Goal: Information Seeking & Learning: Check status

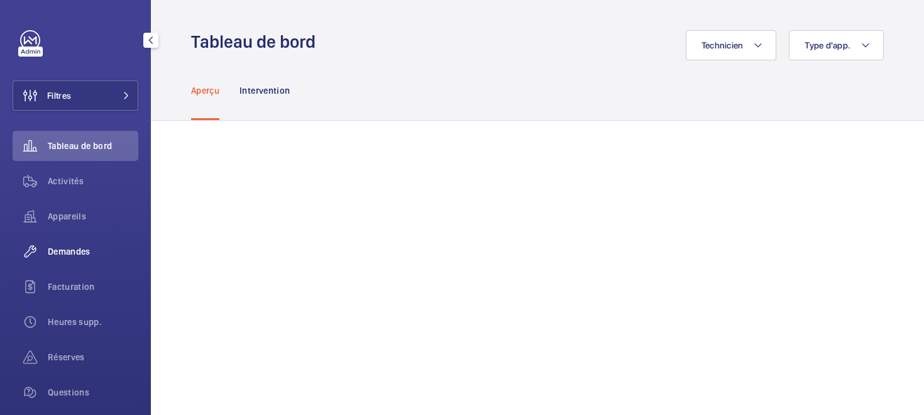
click at [55, 253] on span "Demandes" at bounding box center [93, 251] width 91 height 13
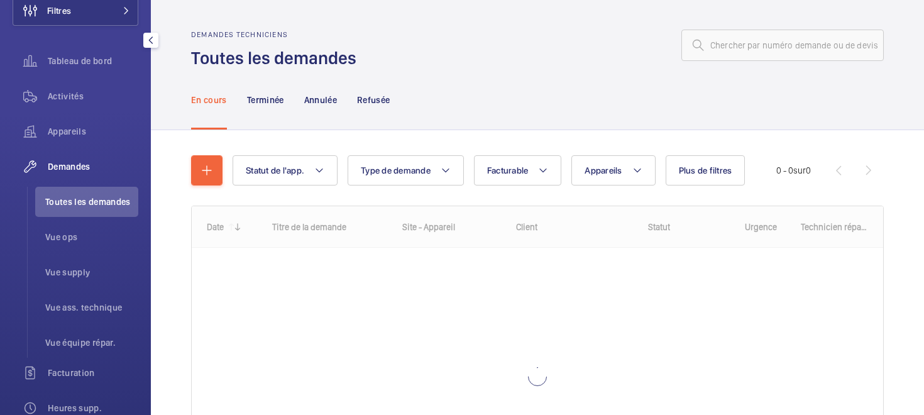
scroll to position [94, 0]
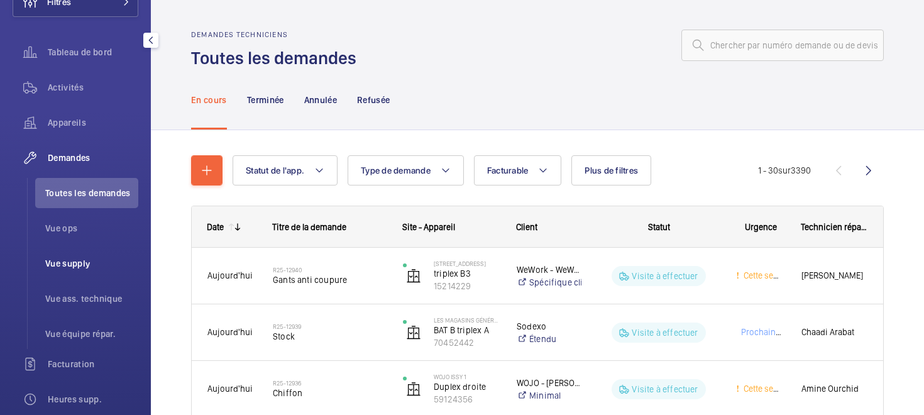
click at [64, 262] on span "Vue supply" at bounding box center [91, 263] width 93 height 13
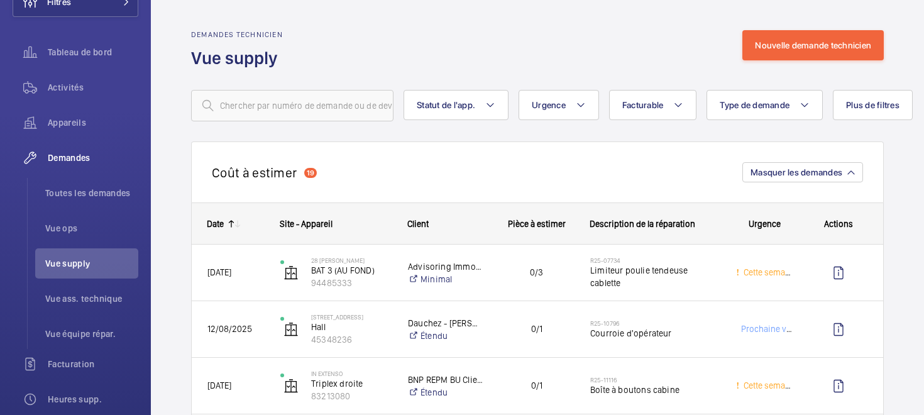
scroll to position [43, 0]
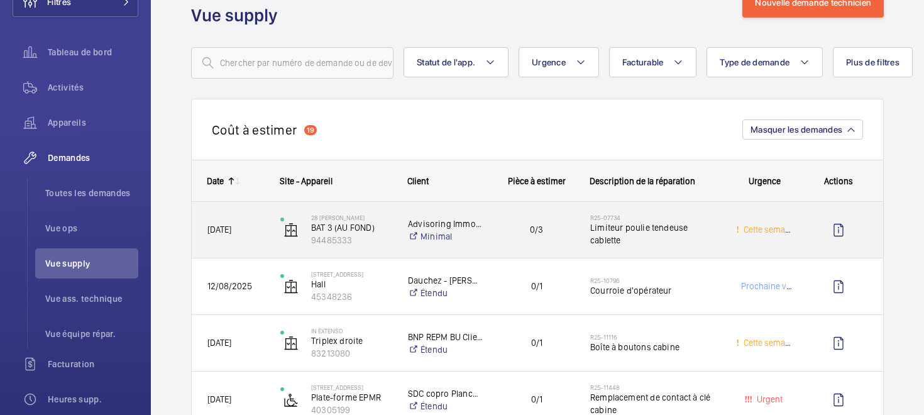
click at [216, 238] on div "[DATE]" at bounding box center [228, 230] width 72 height 40
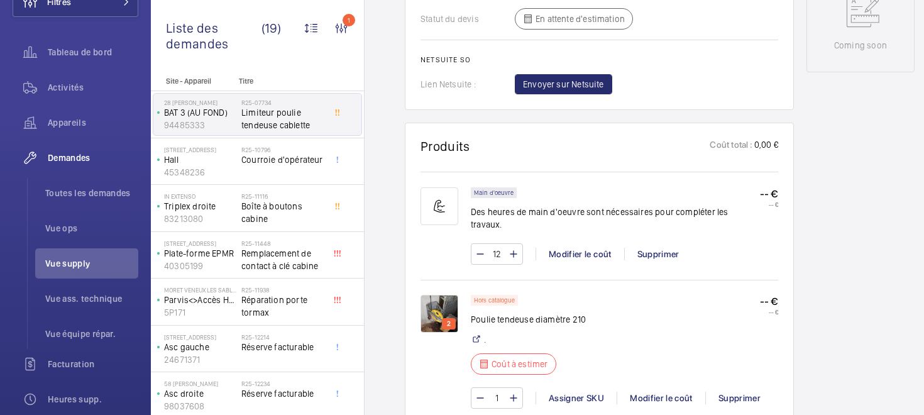
scroll to position [696, 0]
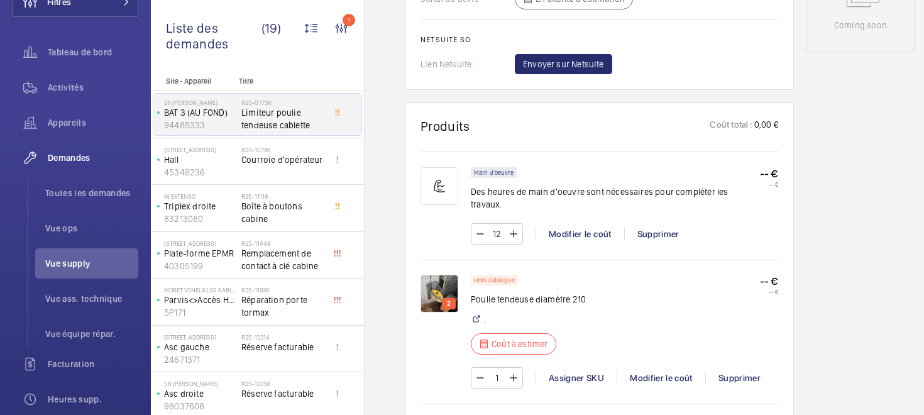
click at [393, 267] on div "Demandes techniciens R25-07734 La demande de réparation a été créée le [DATE] p…" at bounding box center [660, 343] width 590 height 1832
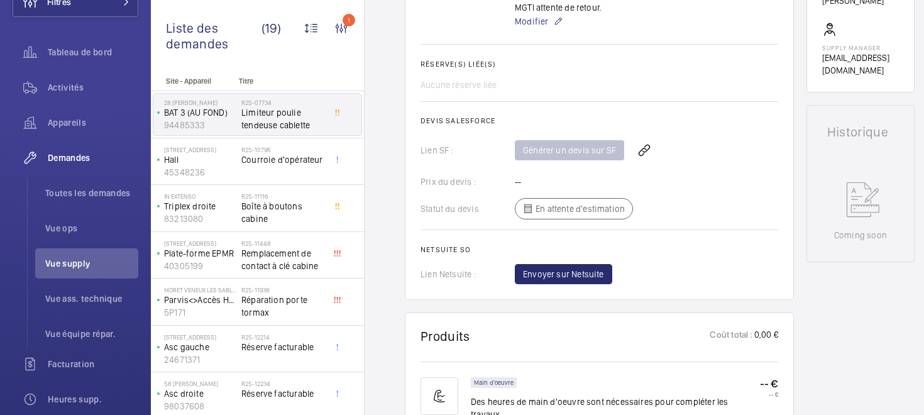
scroll to position [431, 0]
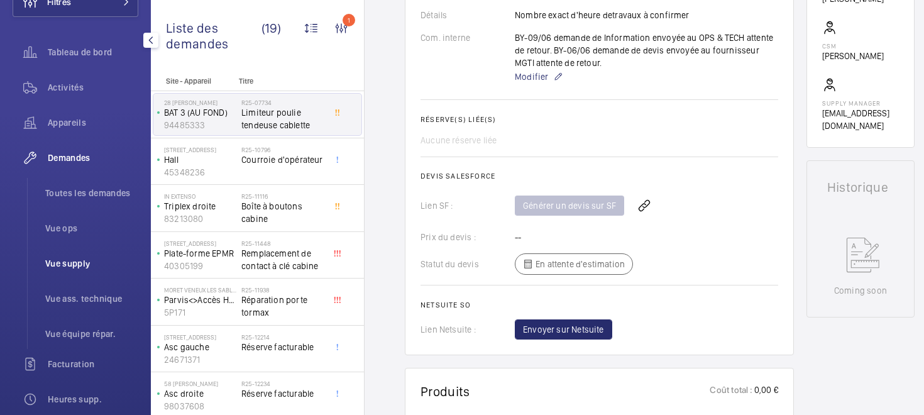
click at [67, 269] on span "Vue supply" at bounding box center [91, 263] width 93 height 13
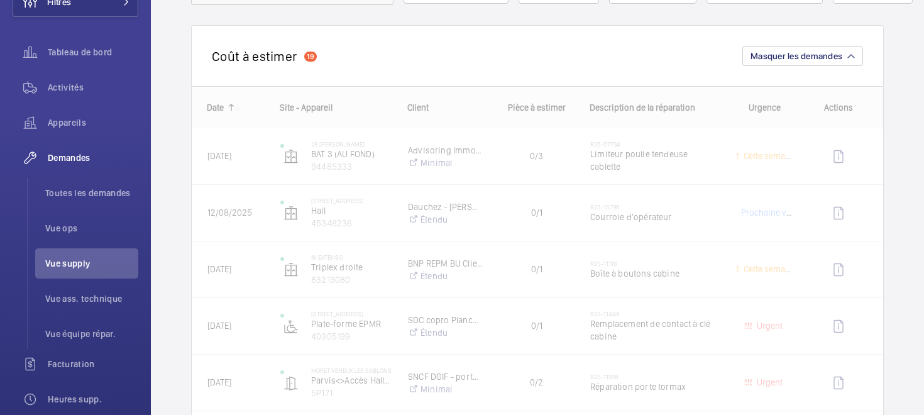
scroll to position [117, 0]
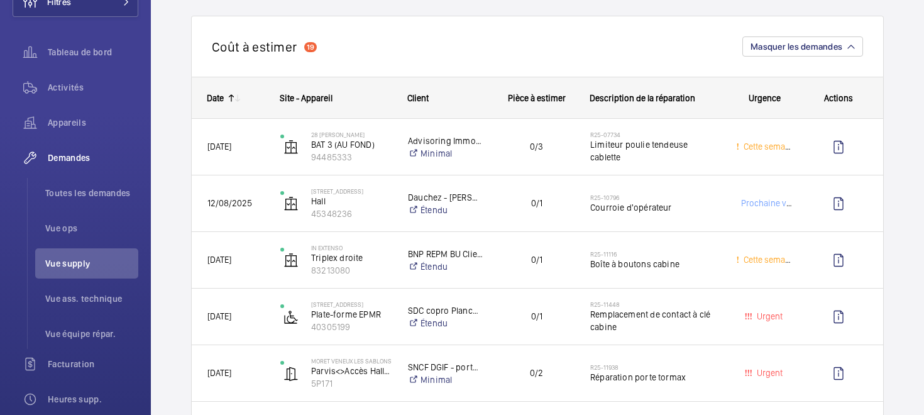
scroll to position [137, 0]
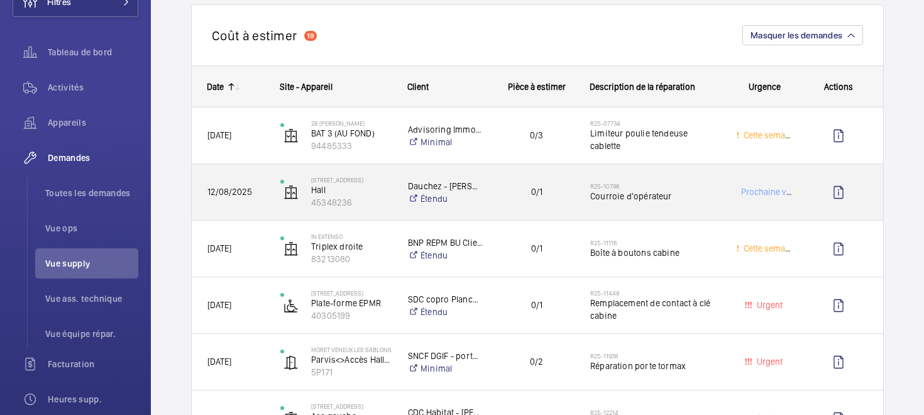
click at [230, 208] on div "12/08/2025" at bounding box center [228, 192] width 72 height 40
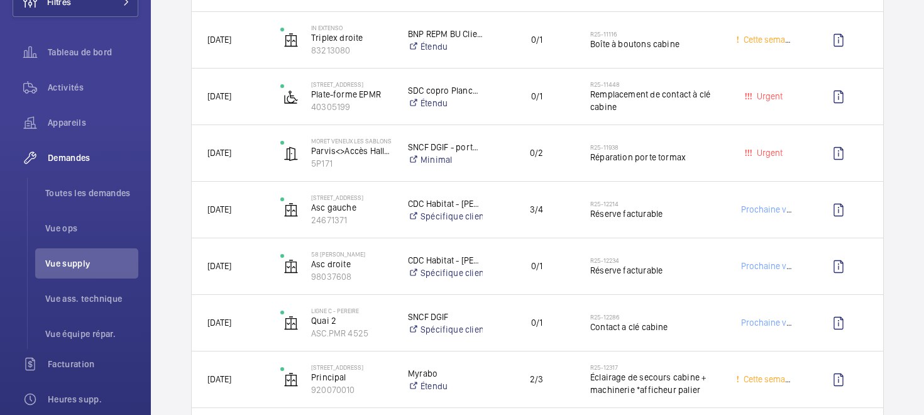
scroll to position [346, 0]
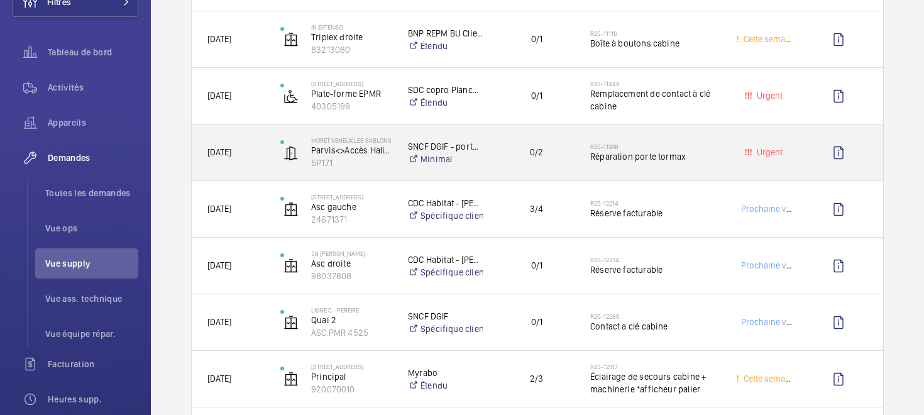
click at [229, 168] on div "[DATE]" at bounding box center [228, 153] width 72 height 40
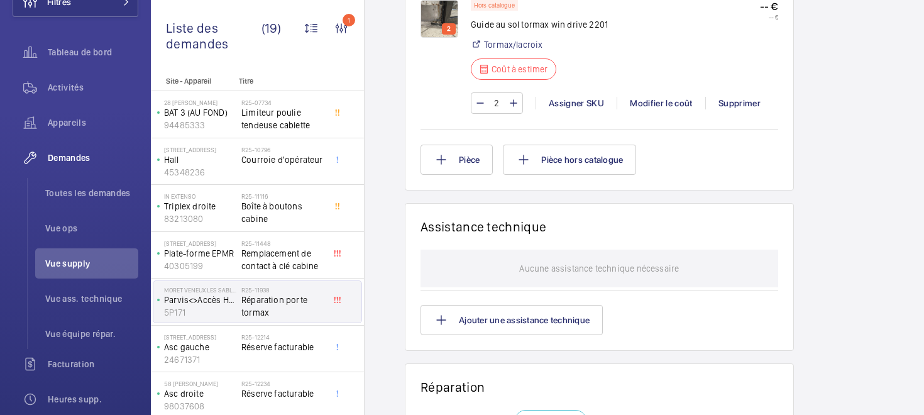
scroll to position [1099, 0]
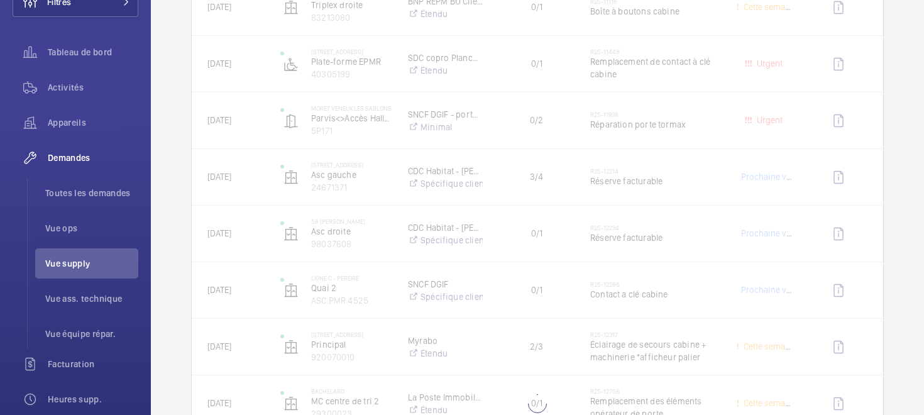
scroll to position [380, 0]
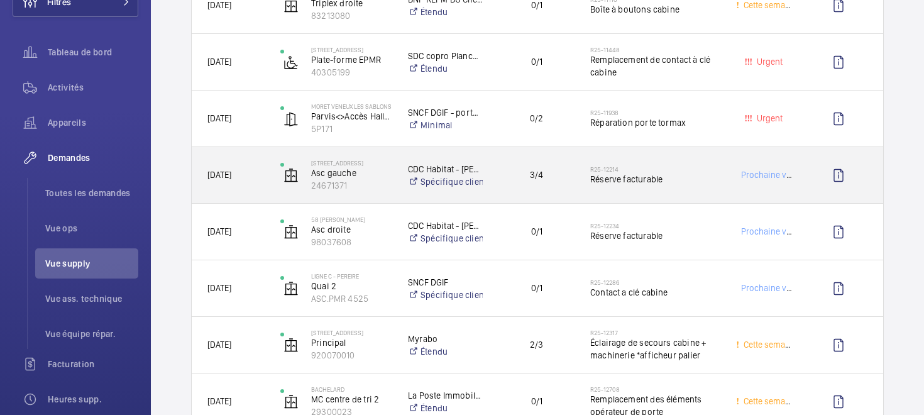
click at [211, 182] on div "[DATE]" at bounding box center [228, 175] width 72 height 40
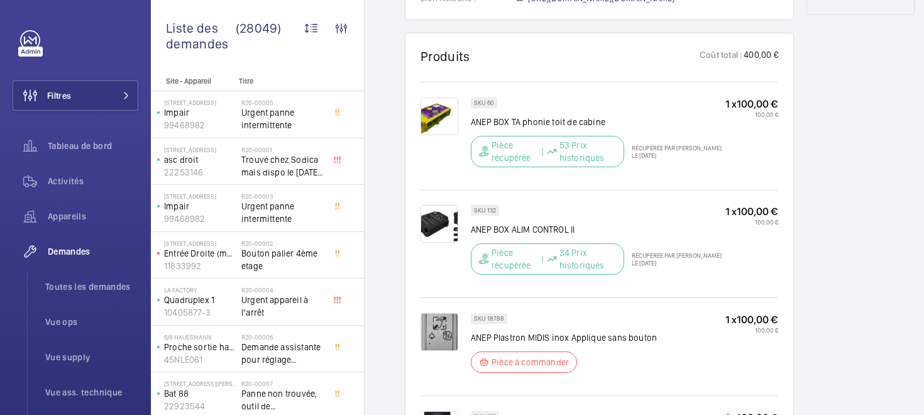
scroll to position [721, 0]
click at [72, 146] on span "Tableau de bord" at bounding box center [93, 146] width 91 height 13
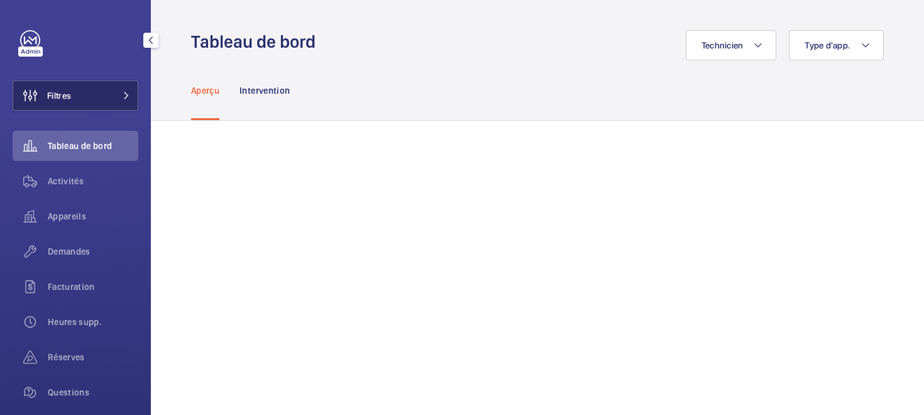
click at [66, 96] on span "Filtres" at bounding box center [59, 95] width 24 height 13
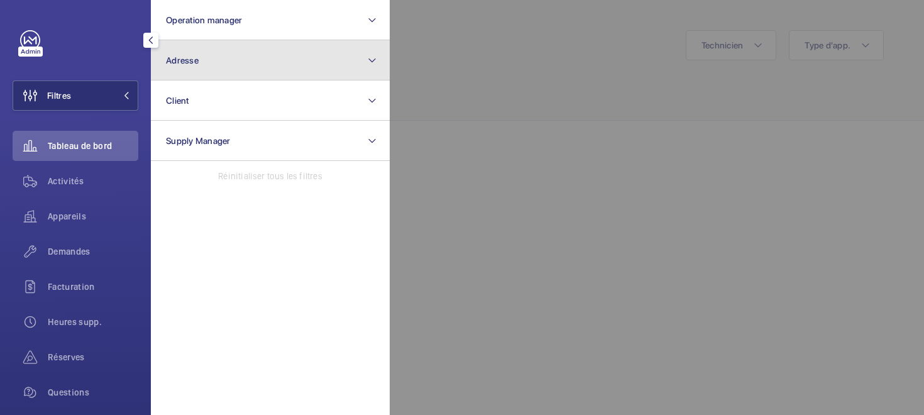
click at [248, 66] on button "Adresse" at bounding box center [270, 60] width 239 height 40
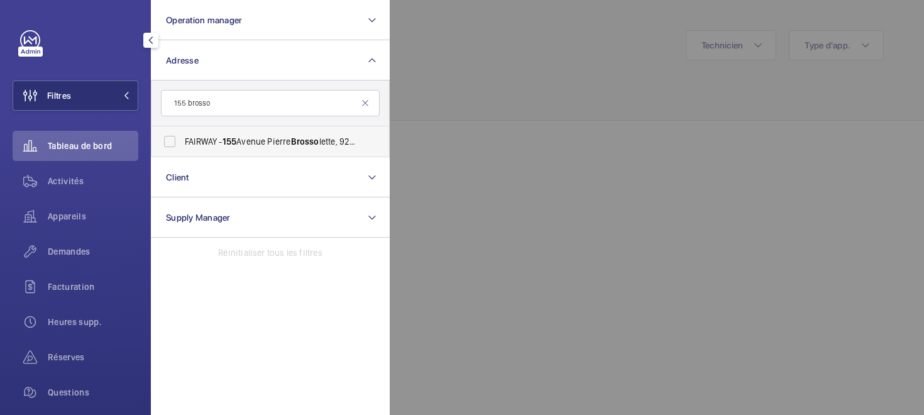
type input "155 brosso"
click at [259, 146] on span "FAIRWAY - 155 Avenue Pierre Brosso lette, 92240 MONTROUGE, MONTROUGE 92120" at bounding box center [271, 141] width 173 height 13
click at [182, 146] on input "FAIRWAY - 155 Avenue Pierre Brosso lette, 92240 MONTROUGE, MONTROUGE 92120" at bounding box center [169, 141] width 25 height 25
checkbox input "true"
click at [514, 186] on div at bounding box center [852, 207] width 924 height 415
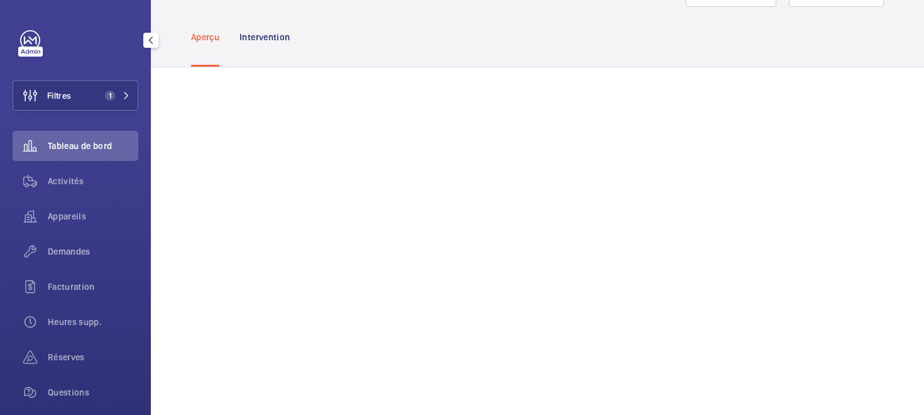
scroll to position [55, 0]
click at [271, 28] on div "Intervention" at bounding box center [265, 36] width 50 height 60
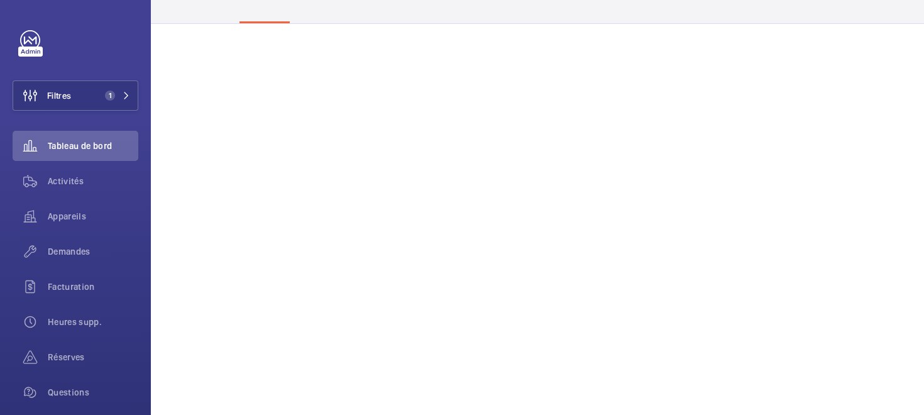
scroll to position [75, 0]
